Goal: Information Seeking & Learning: Learn about a topic

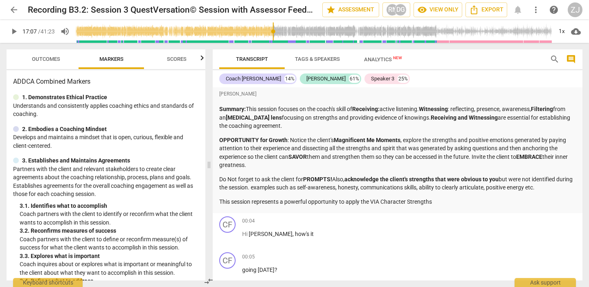
scroll to position [2521, 0]
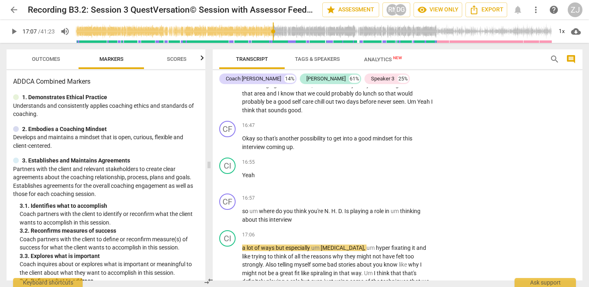
type input "1028"
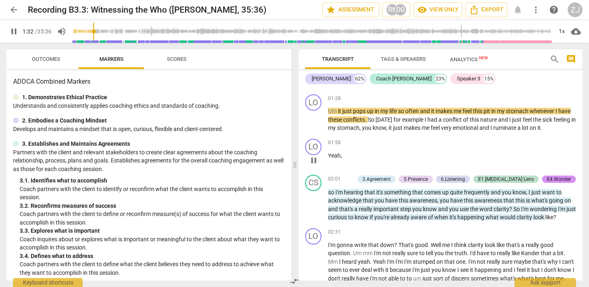
scroll to position [214, 0]
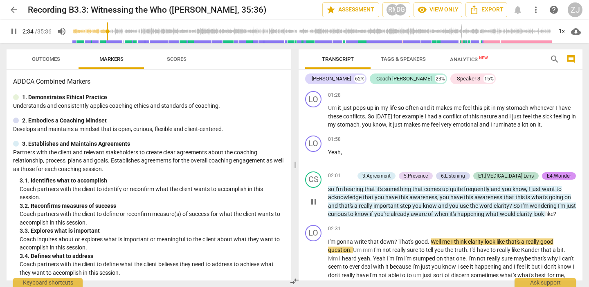
click at [332, 190] on span "so" at bounding box center [331, 189] width 7 height 7
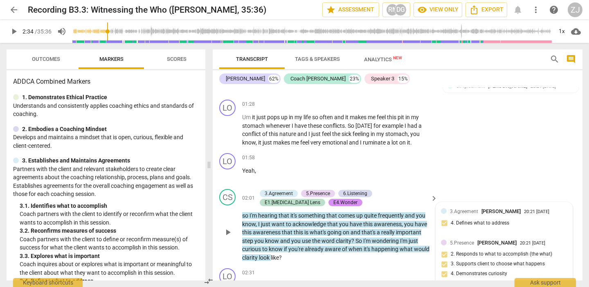
click at [248, 213] on span "so" at bounding box center [245, 216] width 7 height 7
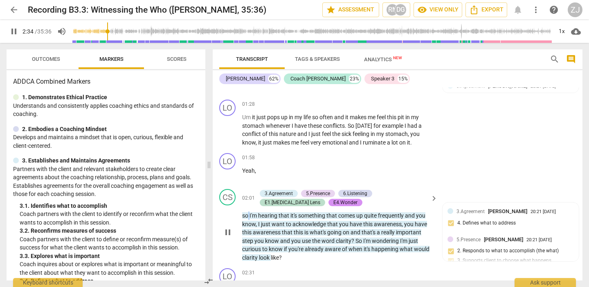
click at [248, 213] on span "so" at bounding box center [245, 216] width 7 height 7
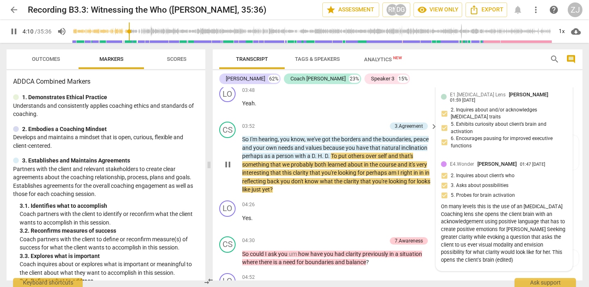
scroll to position [457, 0]
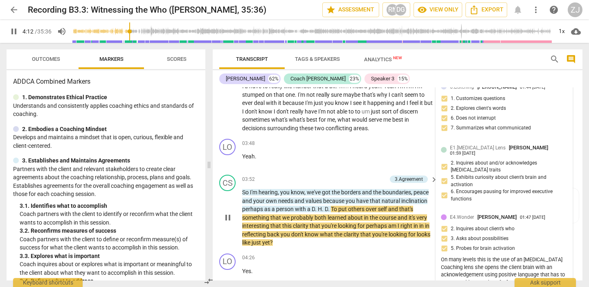
click at [244, 189] on span "So" at bounding box center [246, 192] width 8 height 7
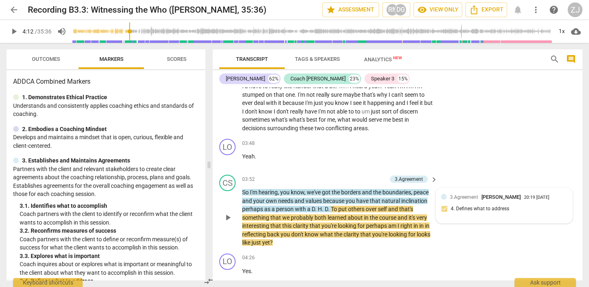
click at [240, 182] on div "CS play_arrow pause" at bounding box center [230, 211] width 23 height 72
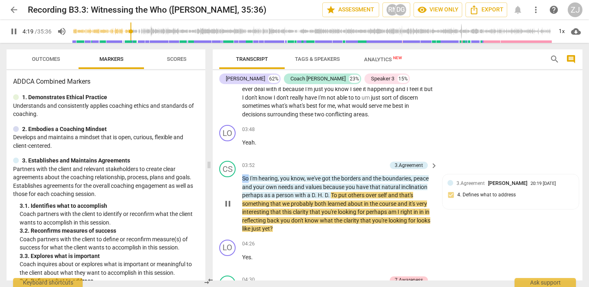
scroll to position [481, 0]
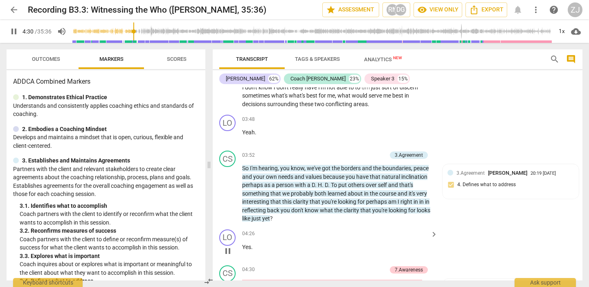
click at [298, 243] on p "Yes ." at bounding box center [337, 247] width 191 height 9
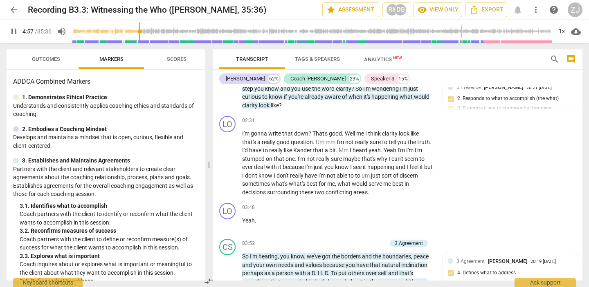
scroll to position [467, 0]
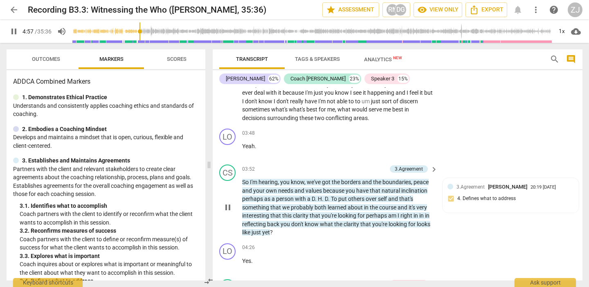
click at [321, 213] on span "that" at bounding box center [315, 216] width 12 height 7
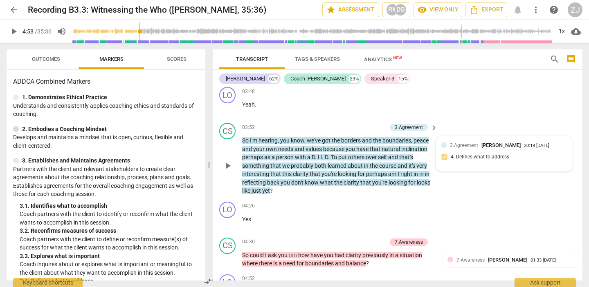
scroll to position [554, 0]
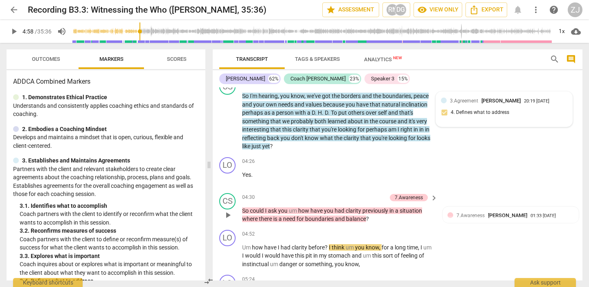
click at [246, 208] on span "So" at bounding box center [246, 211] width 8 height 7
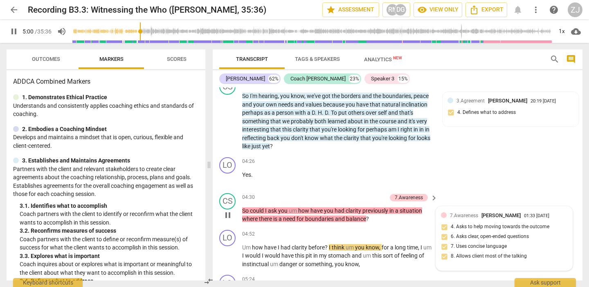
click at [247, 208] on span "So" at bounding box center [246, 211] width 8 height 7
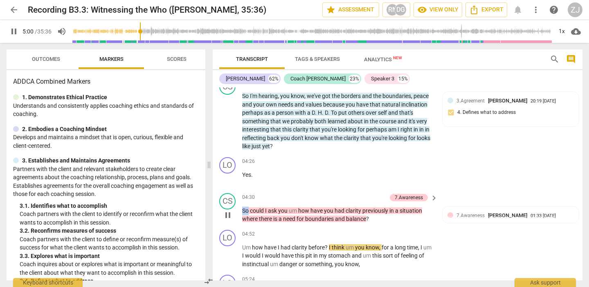
click at [247, 208] on span "So" at bounding box center [246, 211] width 8 height 7
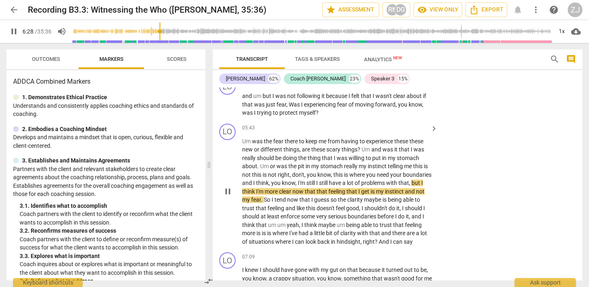
scroll to position [752, 0]
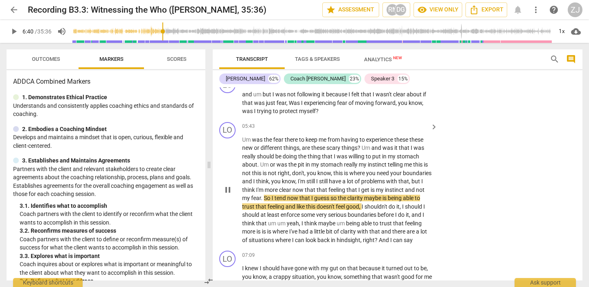
type input "400"
